Goal: Information Seeking & Learning: Learn about a topic

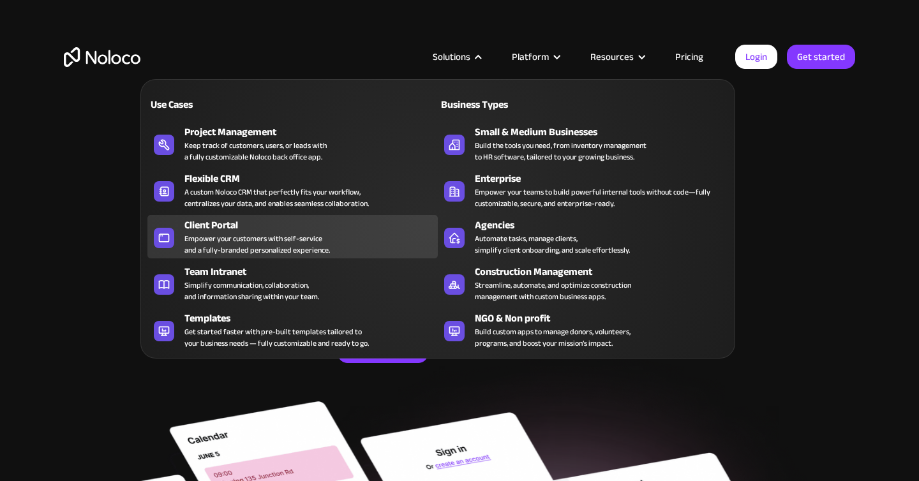
click at [242, 244] on div "Empower your customers with self-service and a fully-branded personalized exper…" at bounding box center [256, 244] width 145 height 23
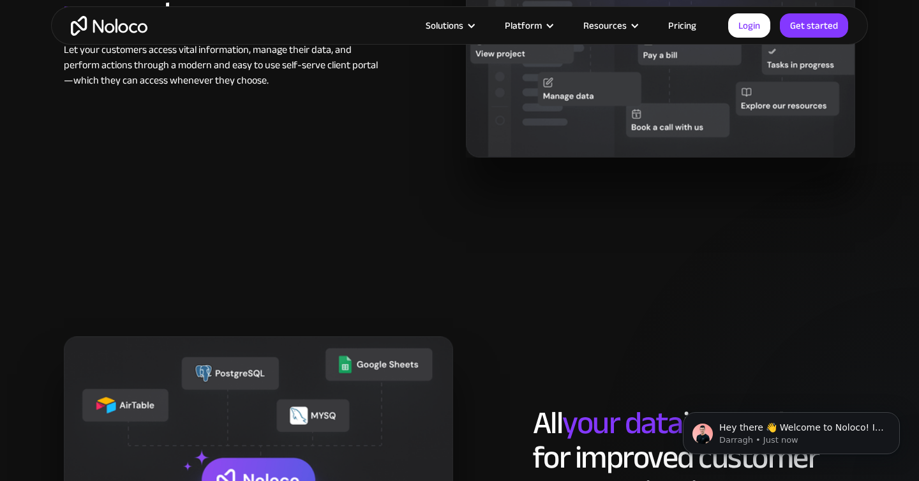
scroll to position [1301, 0]
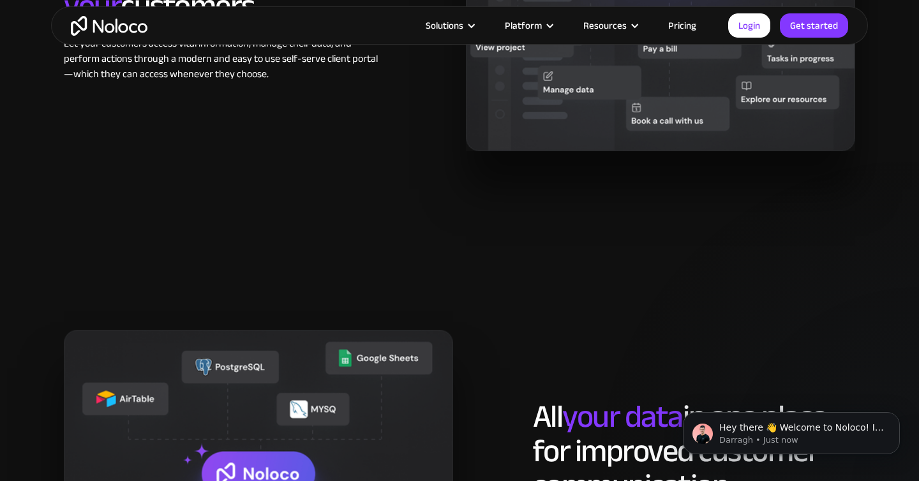
click at [874, 389] on div "Hey there 👋 Welcome to Noloco! If you have any questions, just reply to this me…" at bounding box center [791, 374] width 235 height 159
click at [894, 417] on icon "Dismiss notification" at bounding box center [895, 415] width 7 height 7
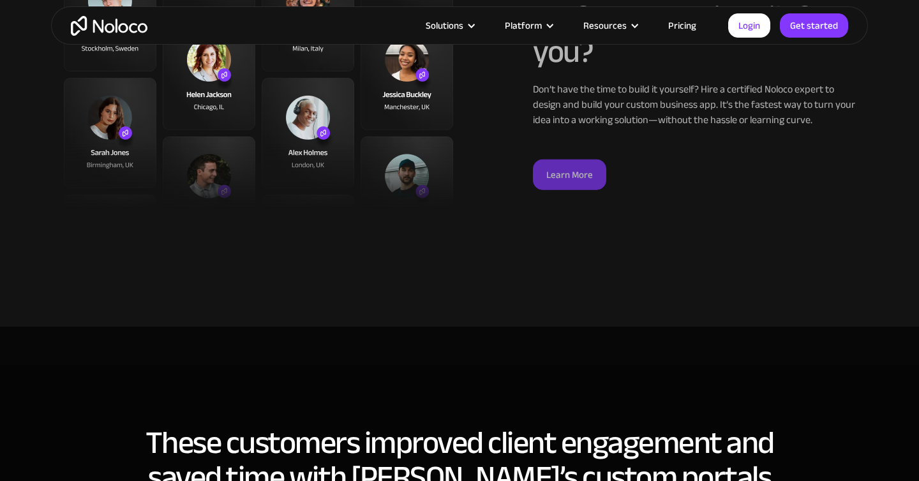
scroll to position [3470, 0]
